Goal: Task Accomplishment & Management: Complete application form

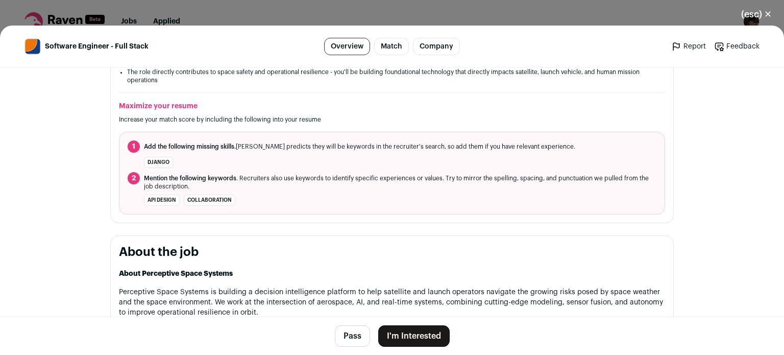
scroll to position [406, 0]
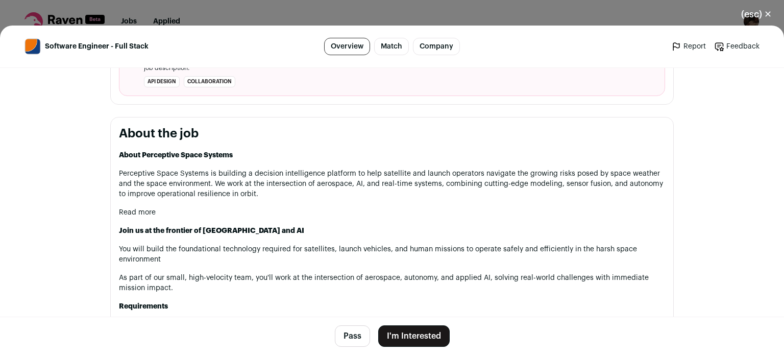
click at [427, 333] on button "I'm Interested" at bounding box center [413, 335] width 71 height 21
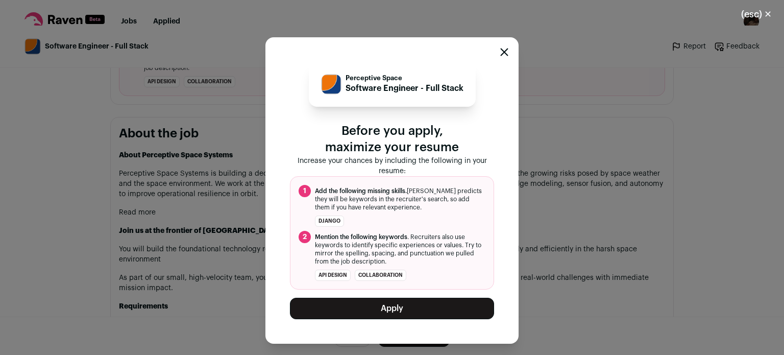
click at [363, 301] on button "Apply" at bounding box center [392, 307] width 204 height 21
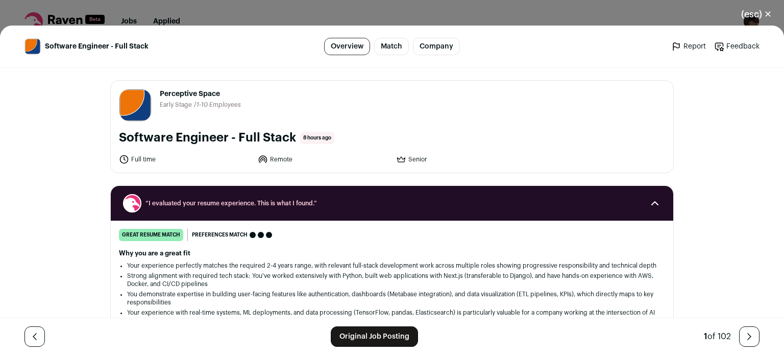
scroll to position [86, 0]
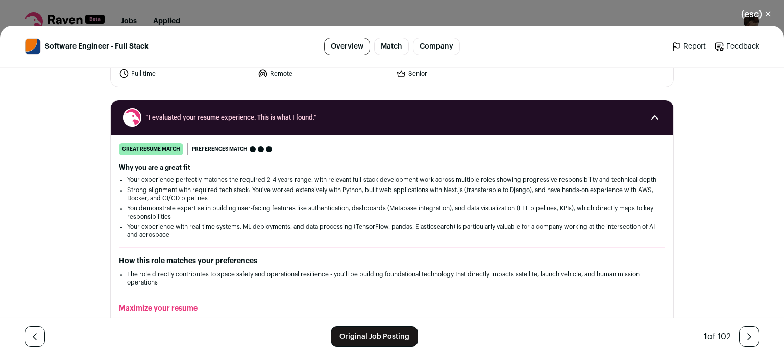
click at [752, 13] on button "(esc) ✕" at bounding box center [756, 14] width 55 height 22
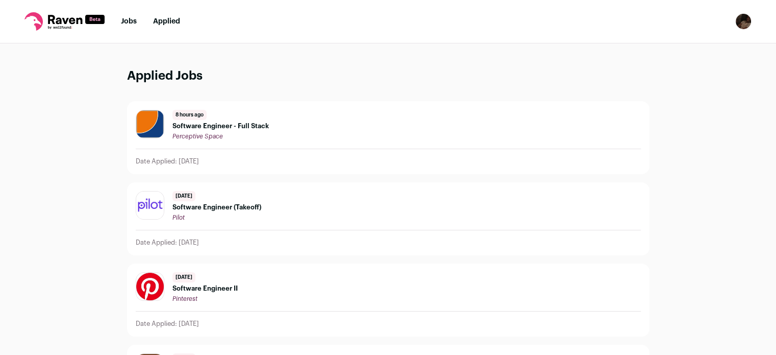
click at [123, 23] on link "Jobs" at bounding box center [129, 21] width 16 height 7
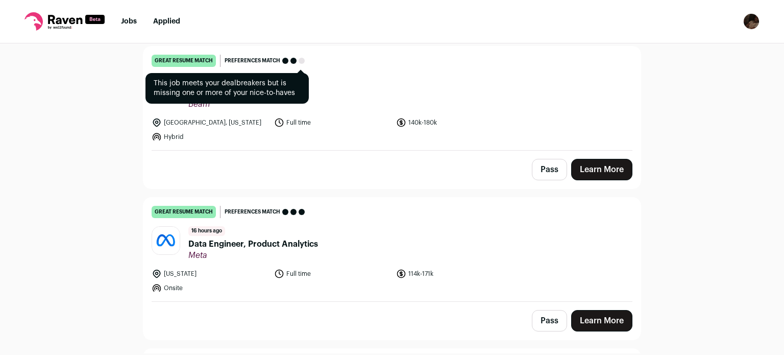
scroll to position [240, 0]
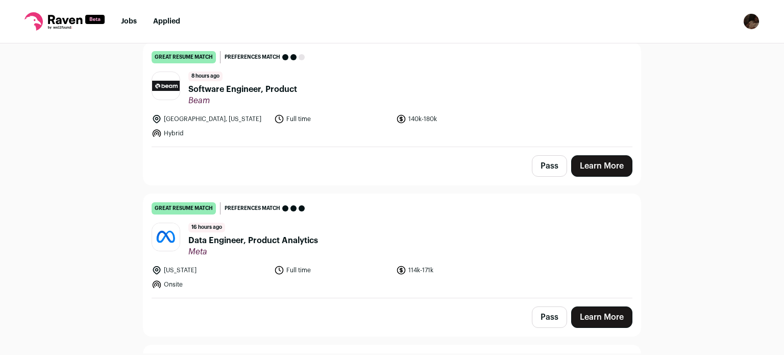
click at [229, 240] on span "Data Engineer, Product Analytics" at bounding box center [253, 240] width 130 height 12
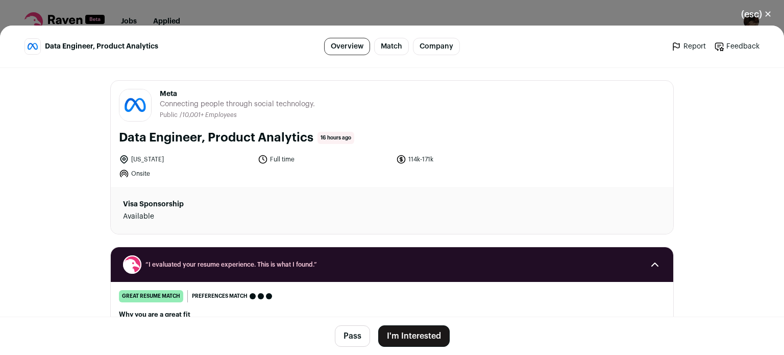
click at [406, 341] on button "I'm Interested" at bounding box center [413, 335] width 71 height 21
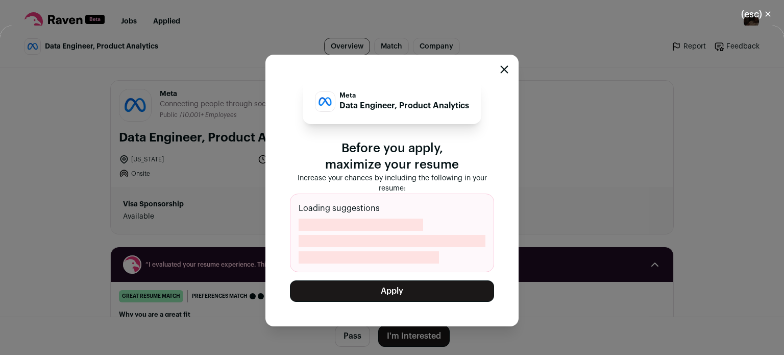
click at [374, 289] on button "Apply" at bounding box center [392, 290] width 204 height 21
